Goal: Task Accomplishment & Management: Manage account settings

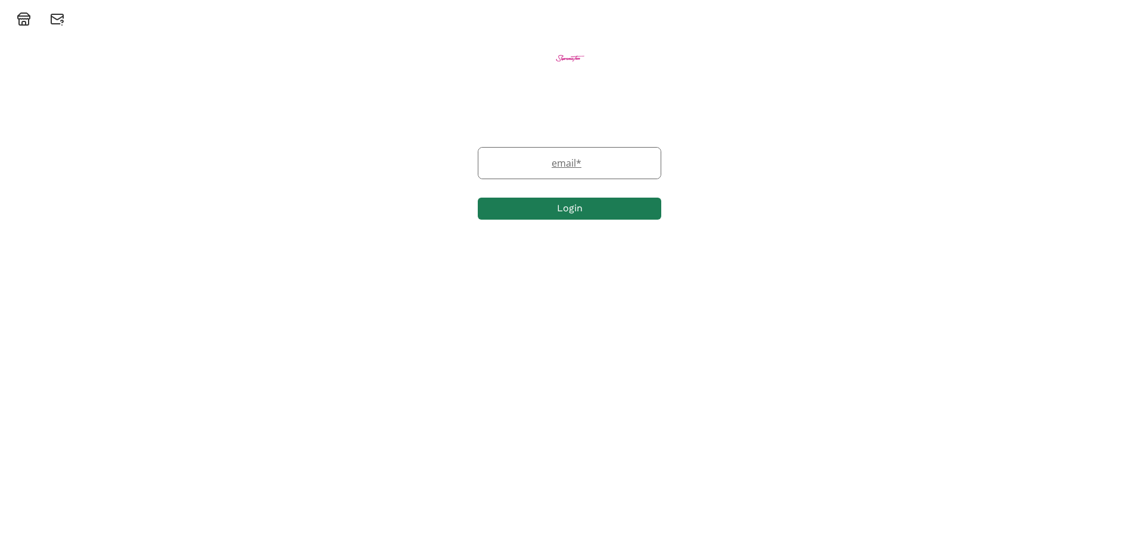
click at [552, 170] on input "email" at bounding box center [569, 163] width 182 height 31
type input "pamela.johnston01@btinternet.com"
click at [561, 214] on button "Login" at bounding box center [571, 209] width 183 height 26
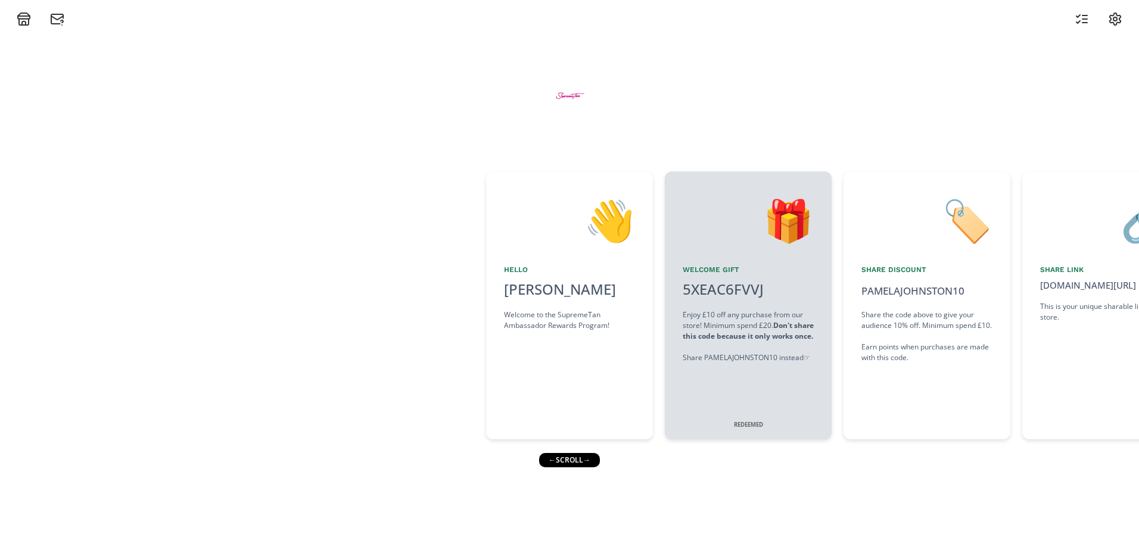
click at [588, 460] on div "← scroll →" at bounding box center [569, 460] width 61 height 14
drag, startPoint x: 569, startPoint y: 460, endPoint x: 600, endPoint y: 459, distance: 31.0
click at [600, 459] on div "← scroll →" at bounding box center [569, 460] width 61 height 14
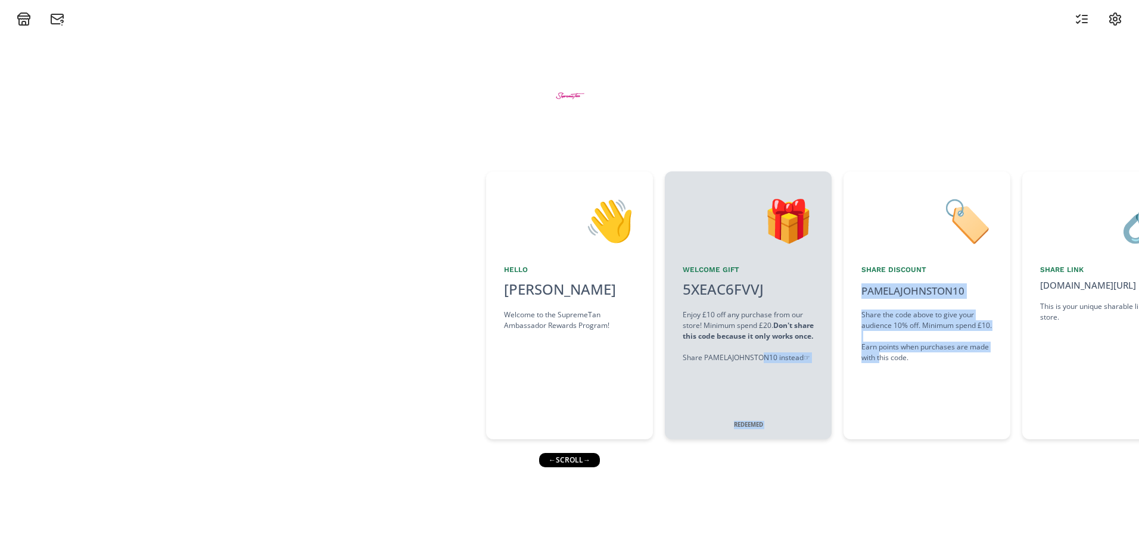
drag, startPoint x: 600, startPoint y: 459, endPoint x: 882, endPoint y: 463, distance: 281.8
click at [882, 463] on div "👋 Hello [PERSON_NAME] Welcome to the SupremeTan Ambassador Rewards Program! 🎁 W…" at bounding box center [569, 288] width 1139 height 524
drag, startPoint x: 882, startPoint y: 463, endPoint x: 874, endPoint y: 463, distance: 7.7
click at [877, 463] on div "👋 Hello [PERSON_NAME] Welcome to the SupremeTan Ambassador Rewards Program! 🎁 W…" at bounding box center [569, 288] width 1139 height 524
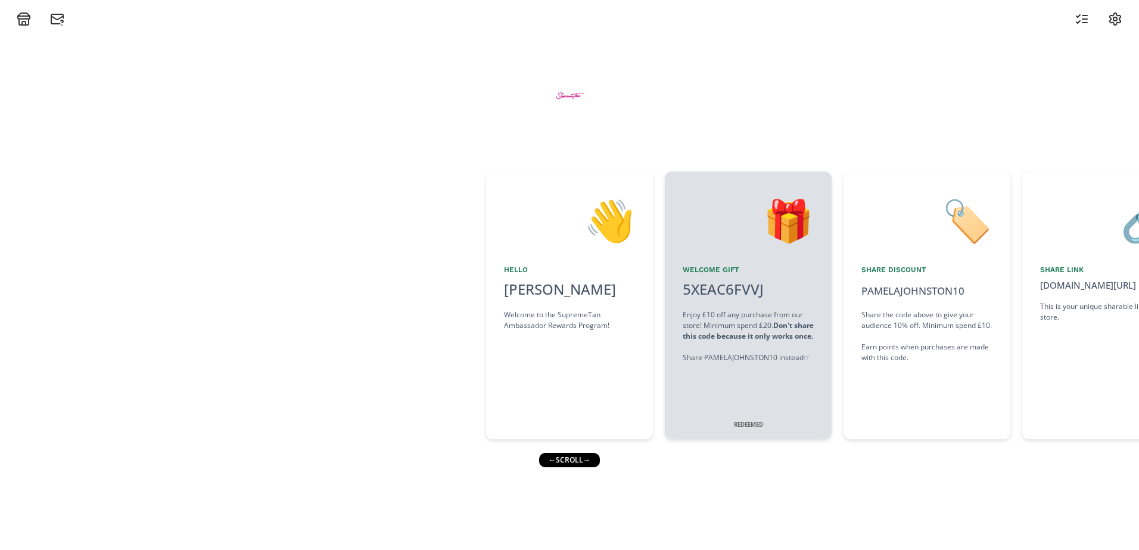
click at [596, 464] on div "← scroll →" at bounding box center [569, 460] width 61 height 14
click at [893, 355] on div "Share the code above to give your audience 10% off. Minimum spend £10. Earn poi…" at bounding box center [926, 337] width 131 height 54
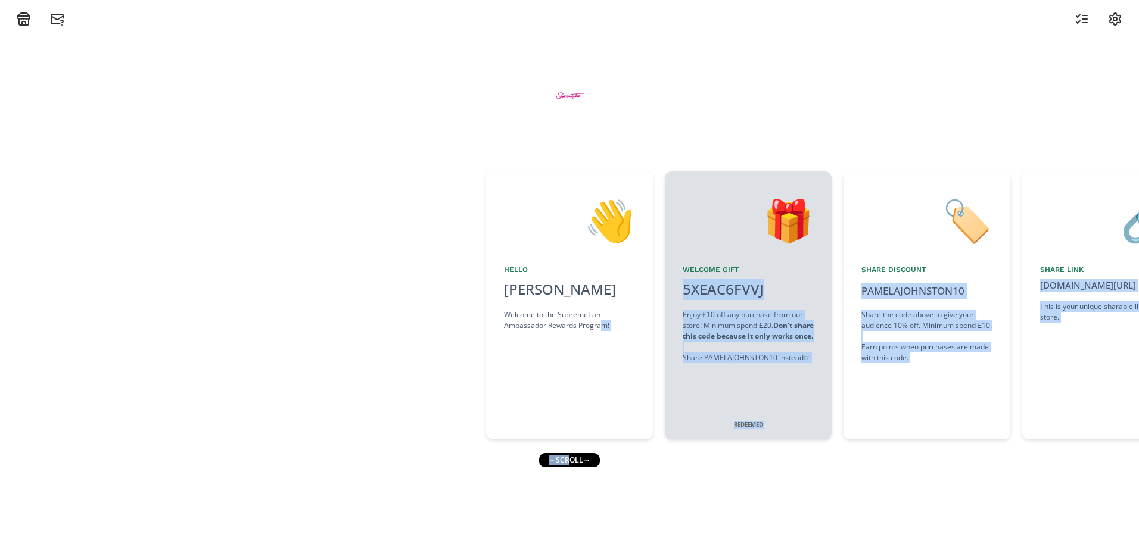
drag, startPoint x: 565, startPoint y: 462, endPoint x: 603, endPoint y: 456, distance: 38.6
click at [603, 456] on div "👋 Hello [PERSON_NAME] Welcome to the SupremeTan Ambassador Rewards Program! 🎁 W…" at bounding box center [569, 288] width 1139 height 524
drag, startPoint x: 603, startPoint y: 456, endPoint x: 611, endPoint y: 458, distance: 8.1
click at [611, 458] on div "👋 Hello [PERSON_NAME] Welcome to the SupremeTan Ambassador Rewards Program! 🎁 W…" at bounding box center [569, 288] width 1139 height 524
drag, startPoint x: 611, startPoint y: 458, endPoint x: 573, endPoint y: 473, distance: 40.9
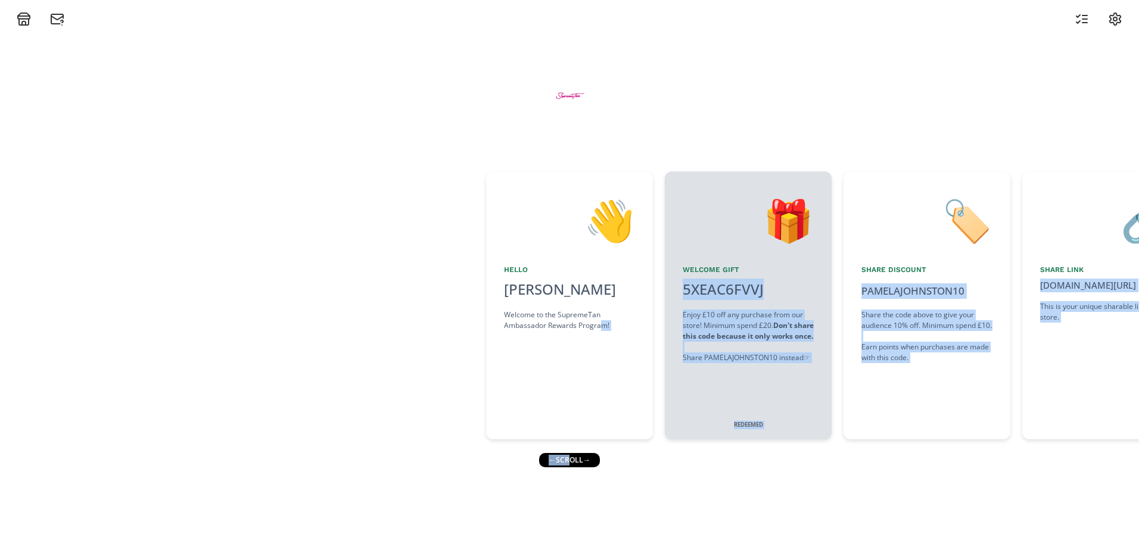
click at [587, 466] on div "← scroll →" at bounding box center [569, 460] width 61 height 14
click at [568, 459] on div "← scroll →" at bounding box center [569, 460] width 61 height 14
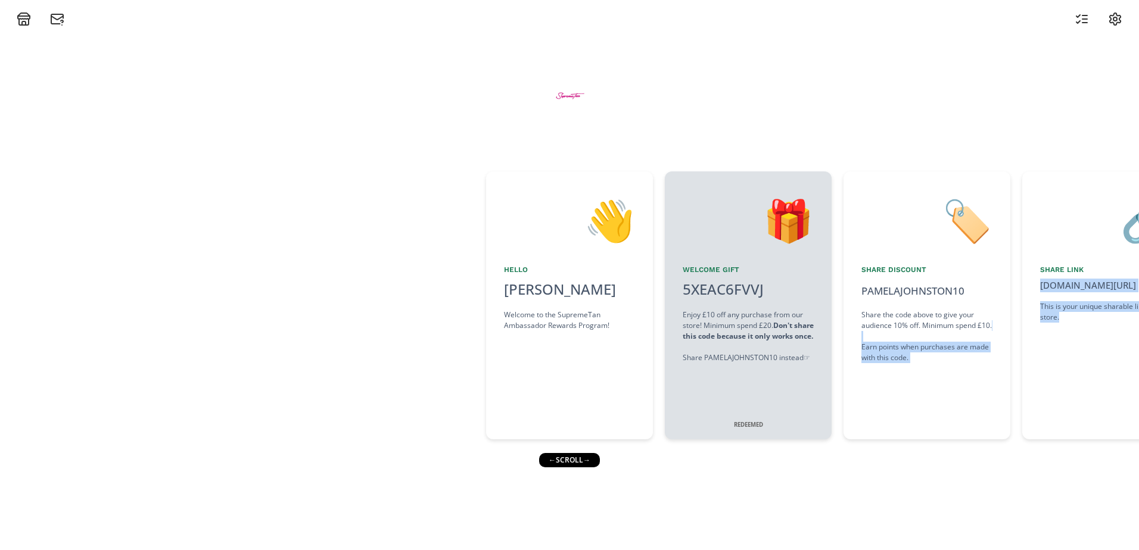
drag, startPoint x: 1132, startPoint y: 332, endPoint x: 890, endPoint y: 347, distance: 242.9
click at [890, 347] on div "👋 Hello [PERSON_NAME] Welcome to the SupremeTan Ambassador Rewards Program! 🎁 W…" at bounding box center [569, 306] width 1139 height 280
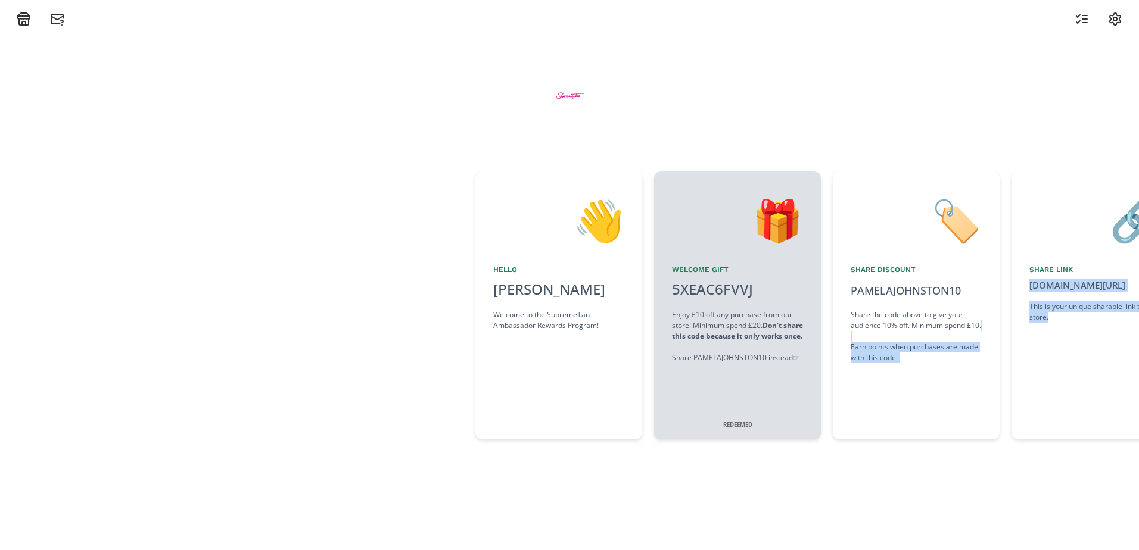
click at [1000, 455] on div "👋 Hello [PERSON_NAME] Welcome to the SupremeTan Ambassador Rewards Program! 🎁 W…" at bounding box center [569, 288] width 1139 height 524
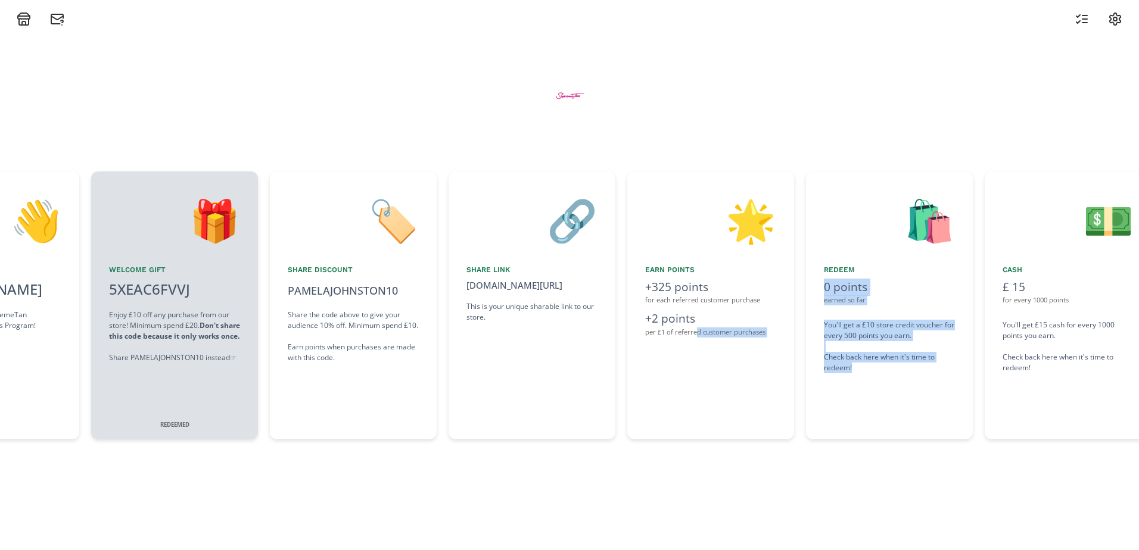
scroll to position [0, 609]
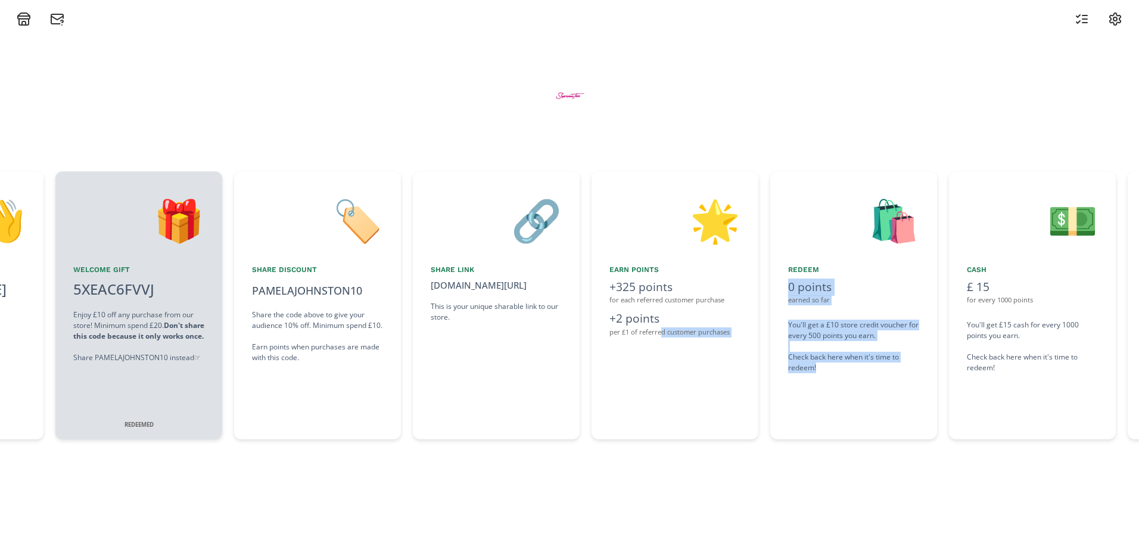
drag, startPoint x: 1060, startPoint y: 420, endPoint x: 858, endPoint y: 424, distance: 202.0
click at [858, 424] on div "👋 Hello [PERSON_NAME] Welcome to the SupremeTan Ambassador Rewards Program! 🎁 W…" at bounding box center [569, 306] width 1139 height 280
click at [57, 19] on icon at bounding box center [57, 18] width 12 height 4
click at [26, 20] on icon at bounding box center [24, 19] width 14 height 14
